Goal: Task Accomplishment & Management: Manage account settings

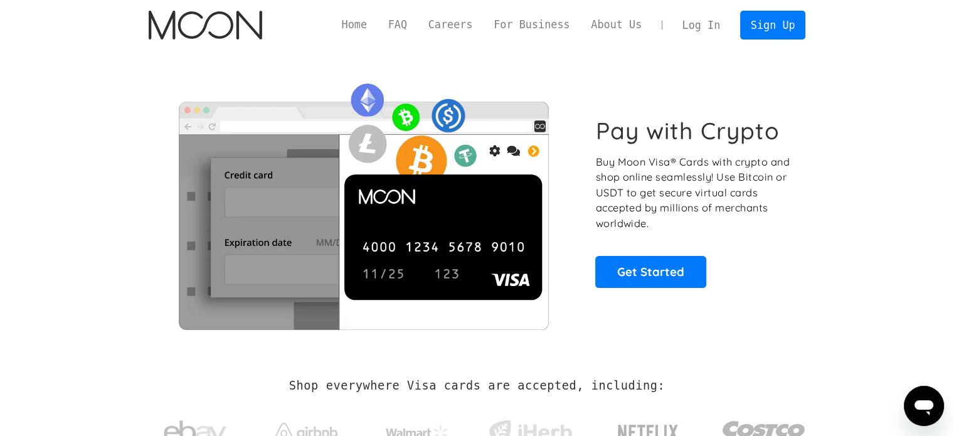
click at [713, 24] on link "Log In" at bounding box center [701, 25] width 59 height 28
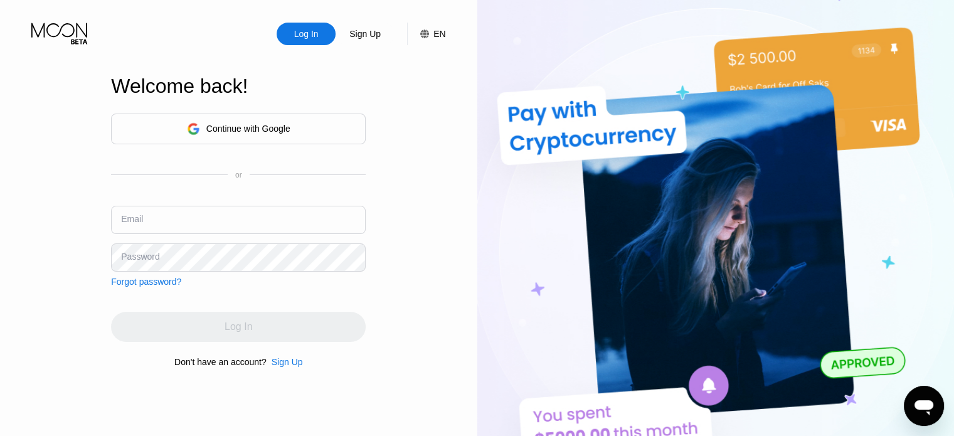
type input "nimaomidi76@gmail.com"
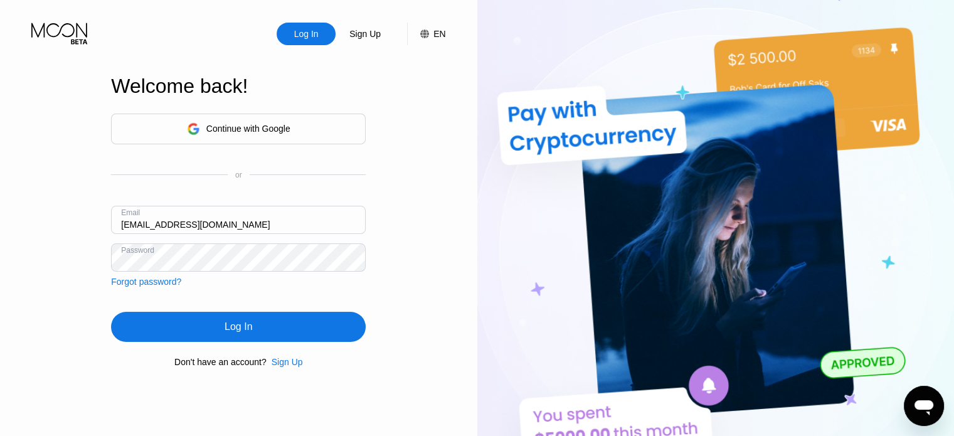
click at [251, 273] on div "Continue with Google or Email nimaomidi76@gmail.com Password Forgot password?" at bounding box center [238, 200] width 255 height 173
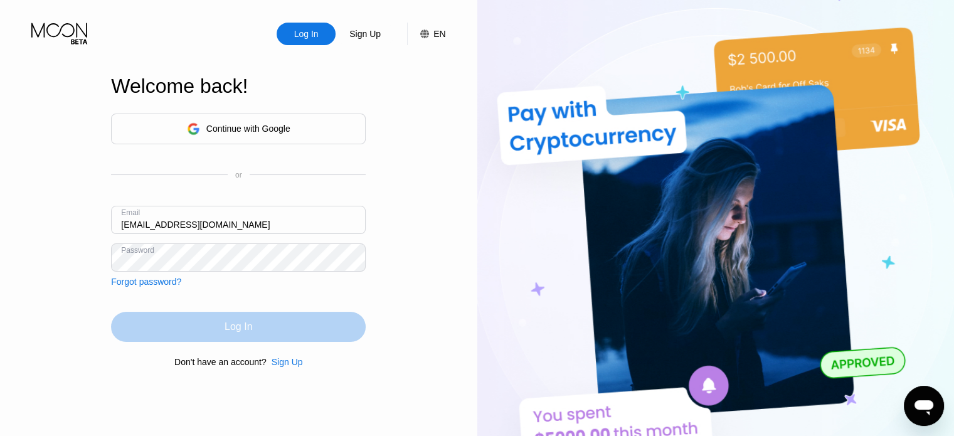
click at [248, 342] on div "Log In" at bounding box center [238, 327] width 255 height 30
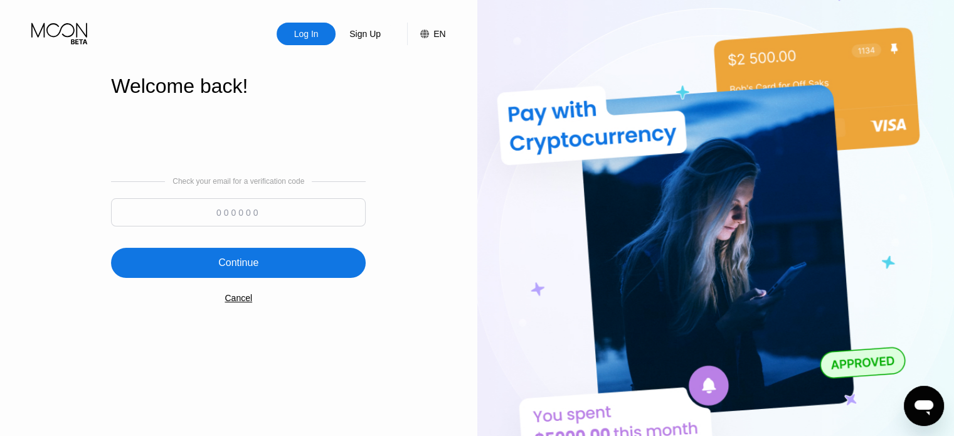
click at [296, 206] on input at bounding box center [238, 212] width 255 height 28
paste input "154664"
type input "154664"
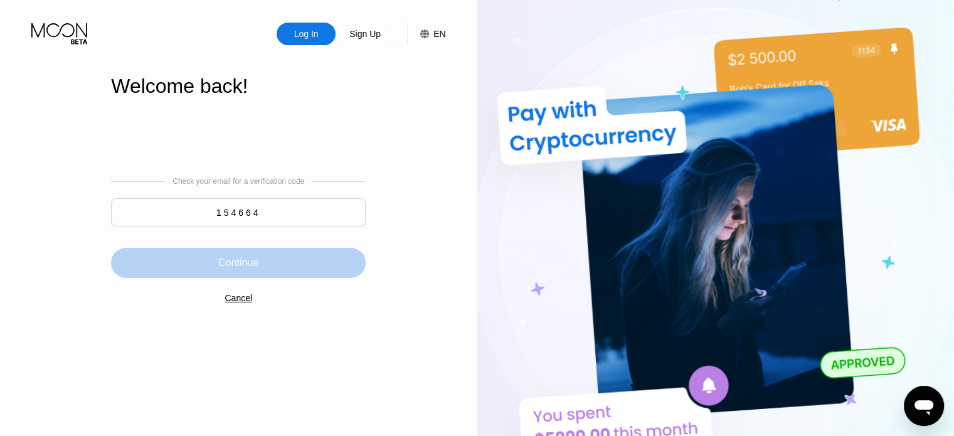
click at [212, 257] on div "Continue" at bounding box center [238, 263] width 255 height 30
